Goal: Use online tool/utility: Utilize a website feature to perform a specific function

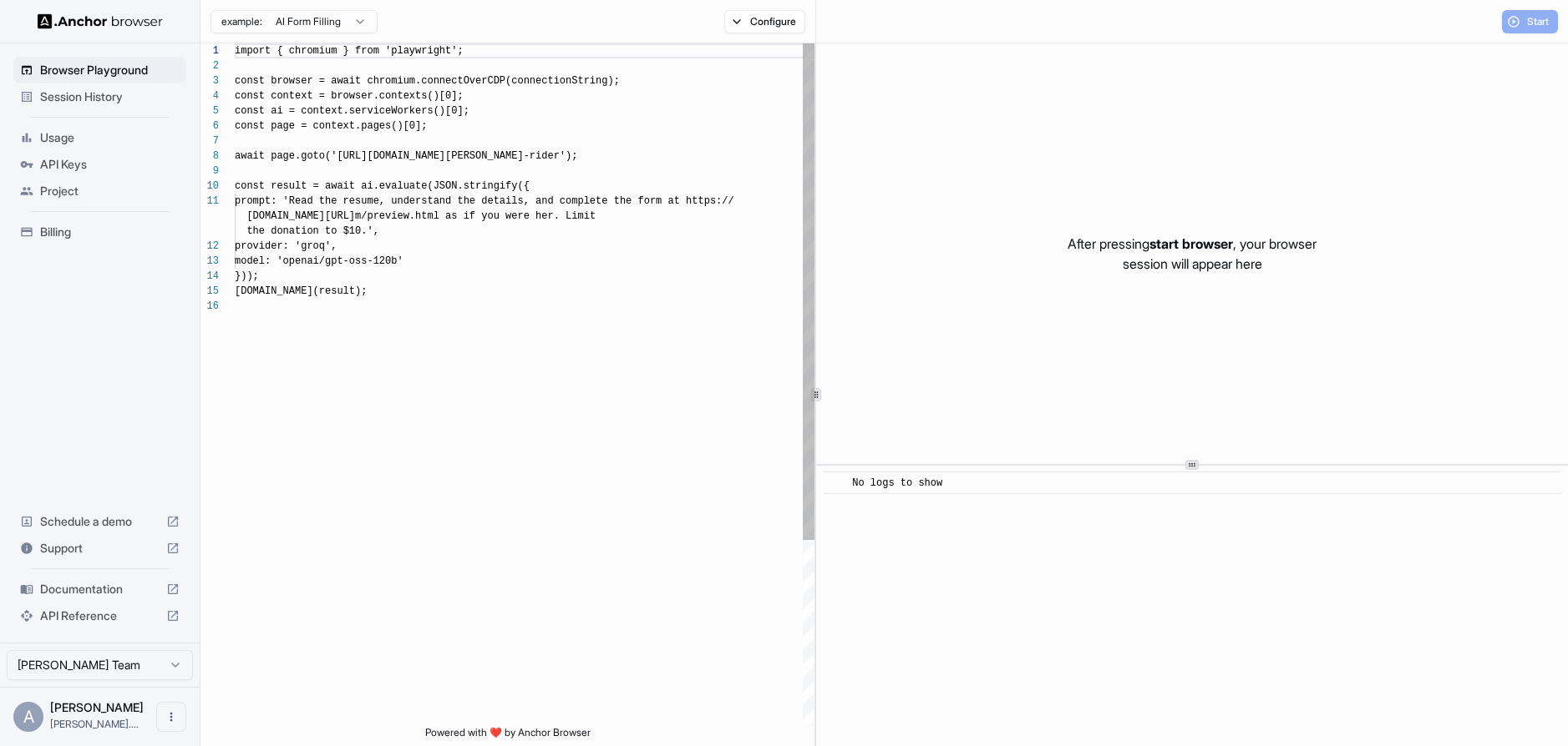
scroll to position [151, 0]
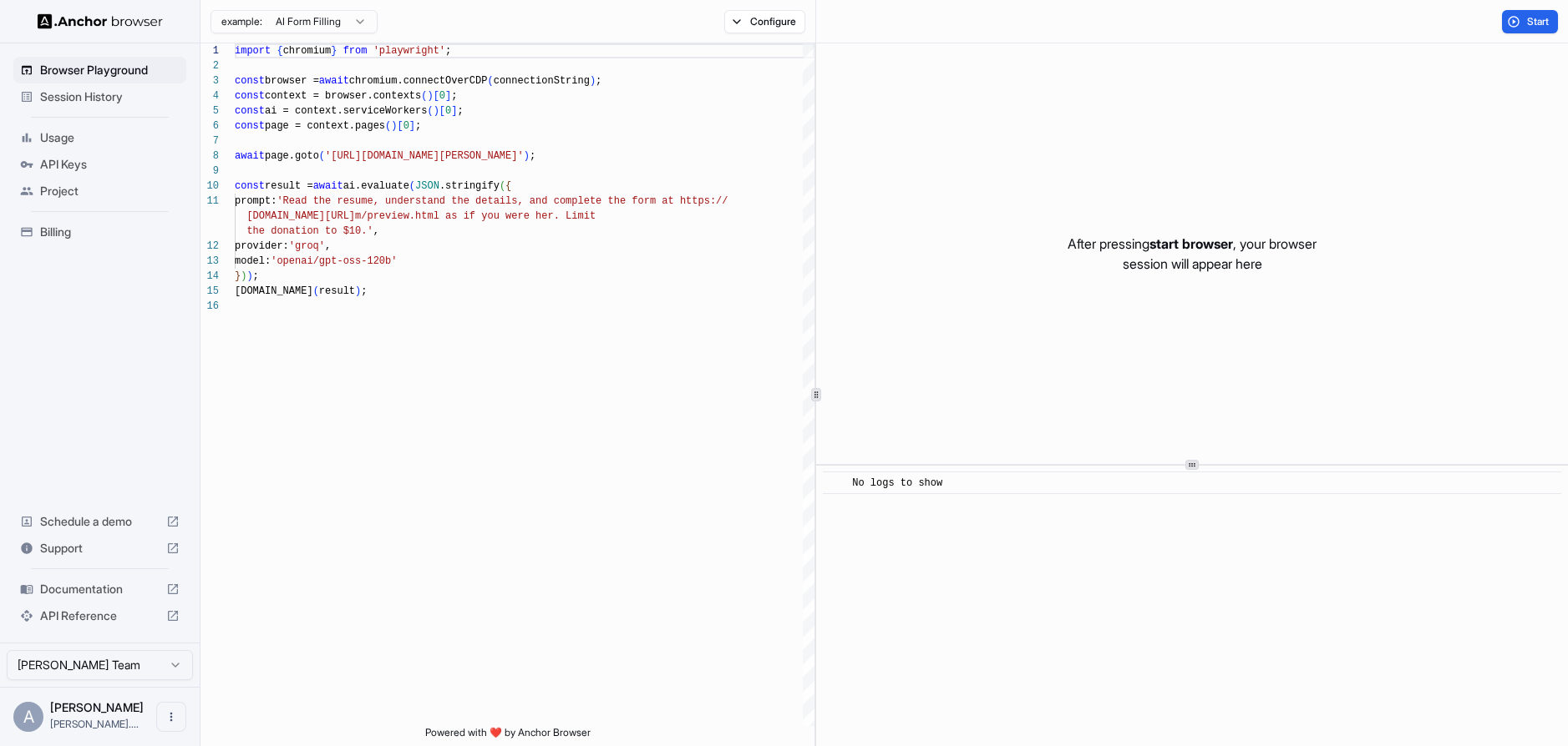
click at [358, 23] on html "Browser Playground Session History Usage API Keys Project Billing Schedule a de…" at bounding box center [784, 373] width 1568 height 746
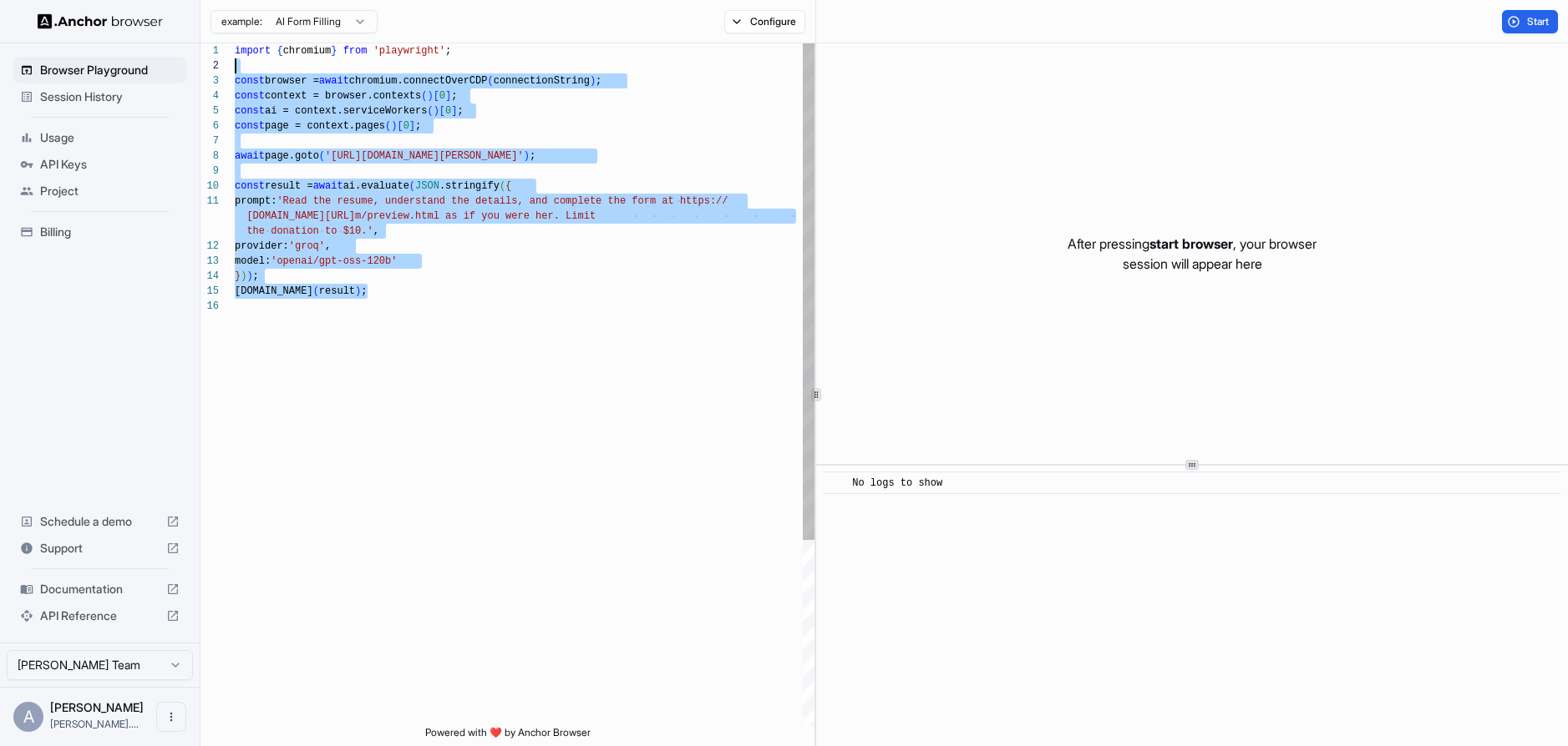
scroll to position [0, 0]
drag, startPoint x: 391, startPoint y: 418, endPoint x: 109, endPoint y: 43, distance: 469.2
click at [235, 44] on div "import { chromium } from 'playwright' ; const browser = await chromium.connectO…" at bounding box center [524, 513] width 580 height 939
click at [372, 357] on div "import { chromium } from 'playwright' ; const browser = await chromium.connectO…" at bounding box center [524, 513] width 580 height 939
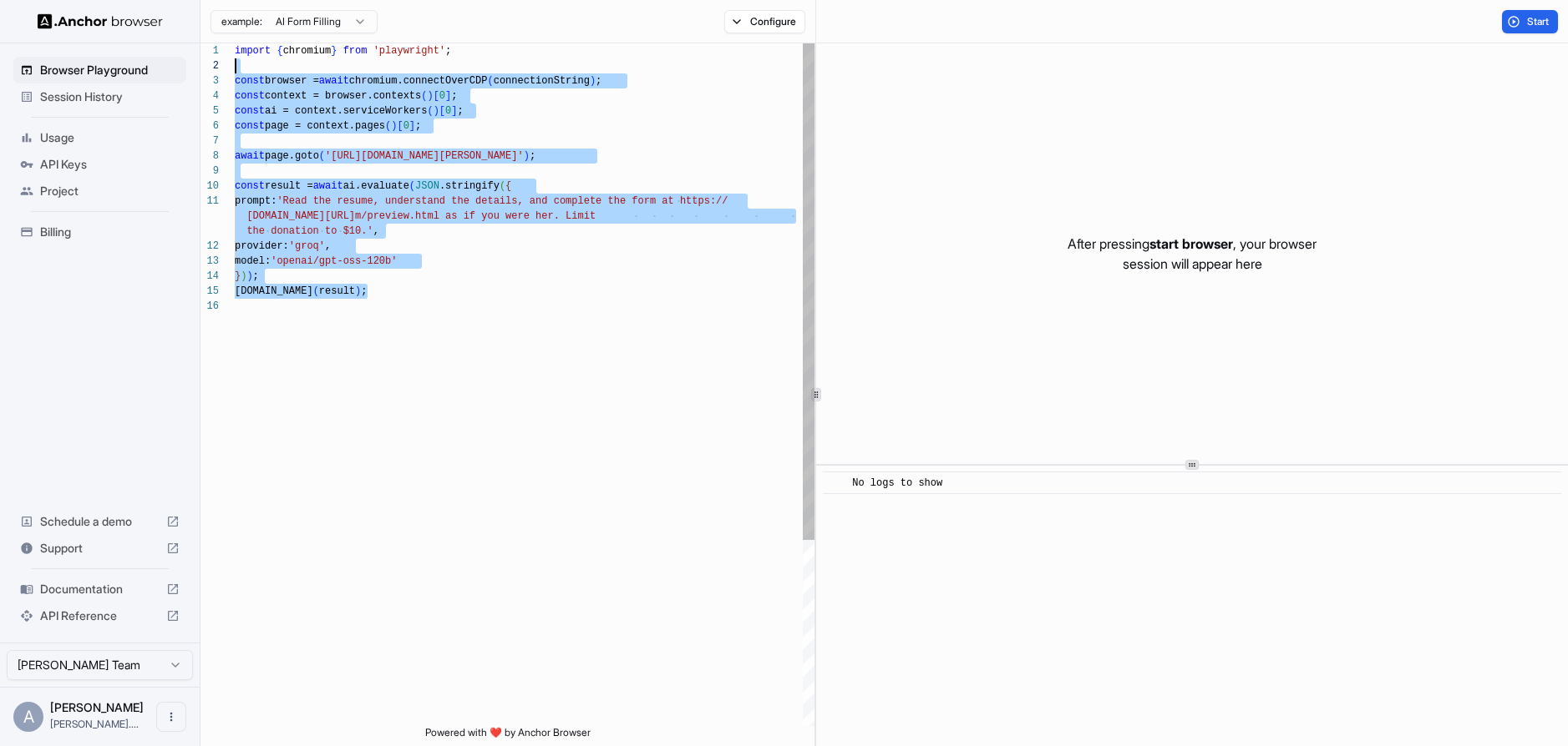
scroll to position [0, 0]
drag, startPoint x: 458, startPoint y: 340, endPoint x: 198, endPoint y: 32, distance: 403.1
click at [235, 44] on div "import { chromium } from 'playwright' ; const browser = await chromium.connectO…" at bounding box center [524, 513] width 580 height 939
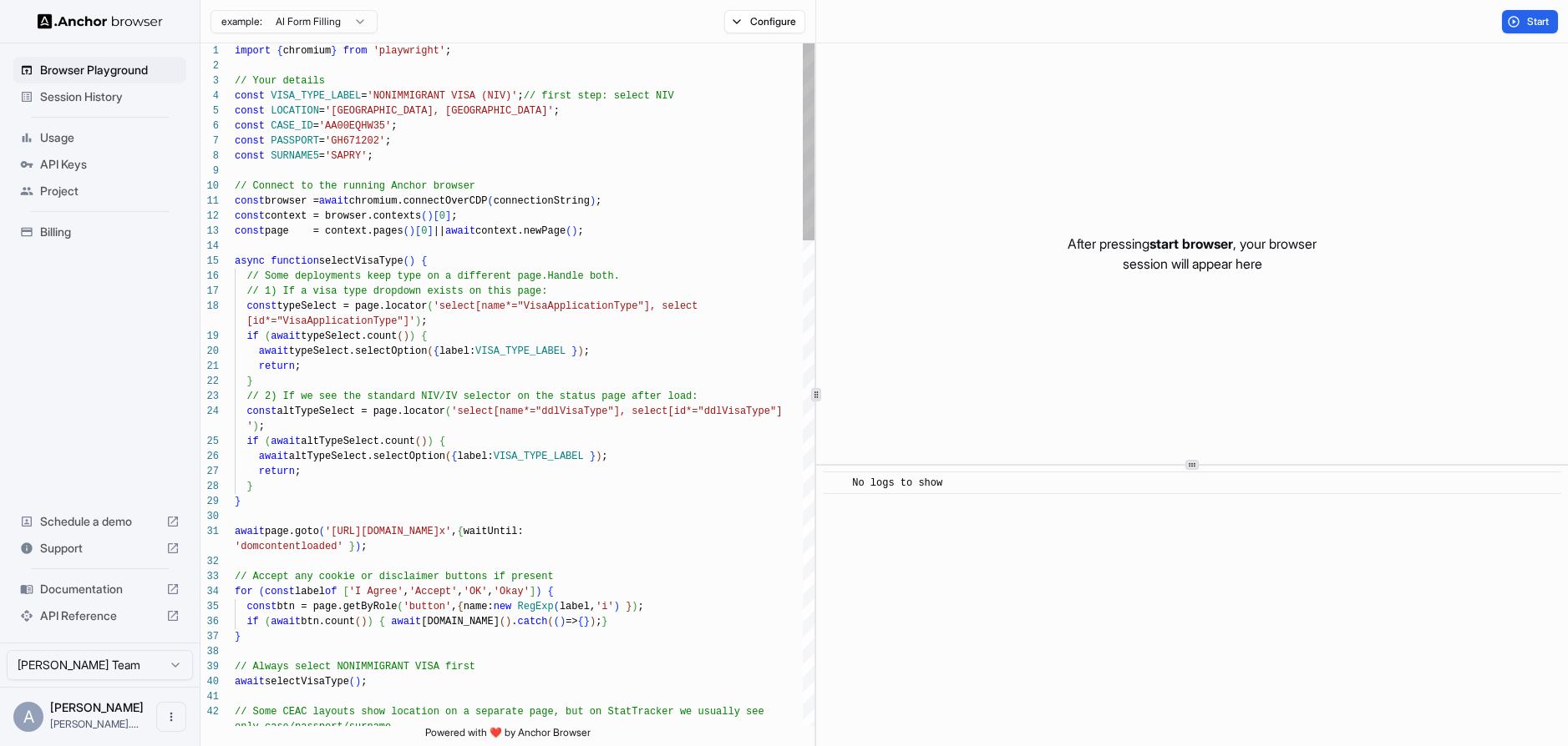
type textarea "**********"
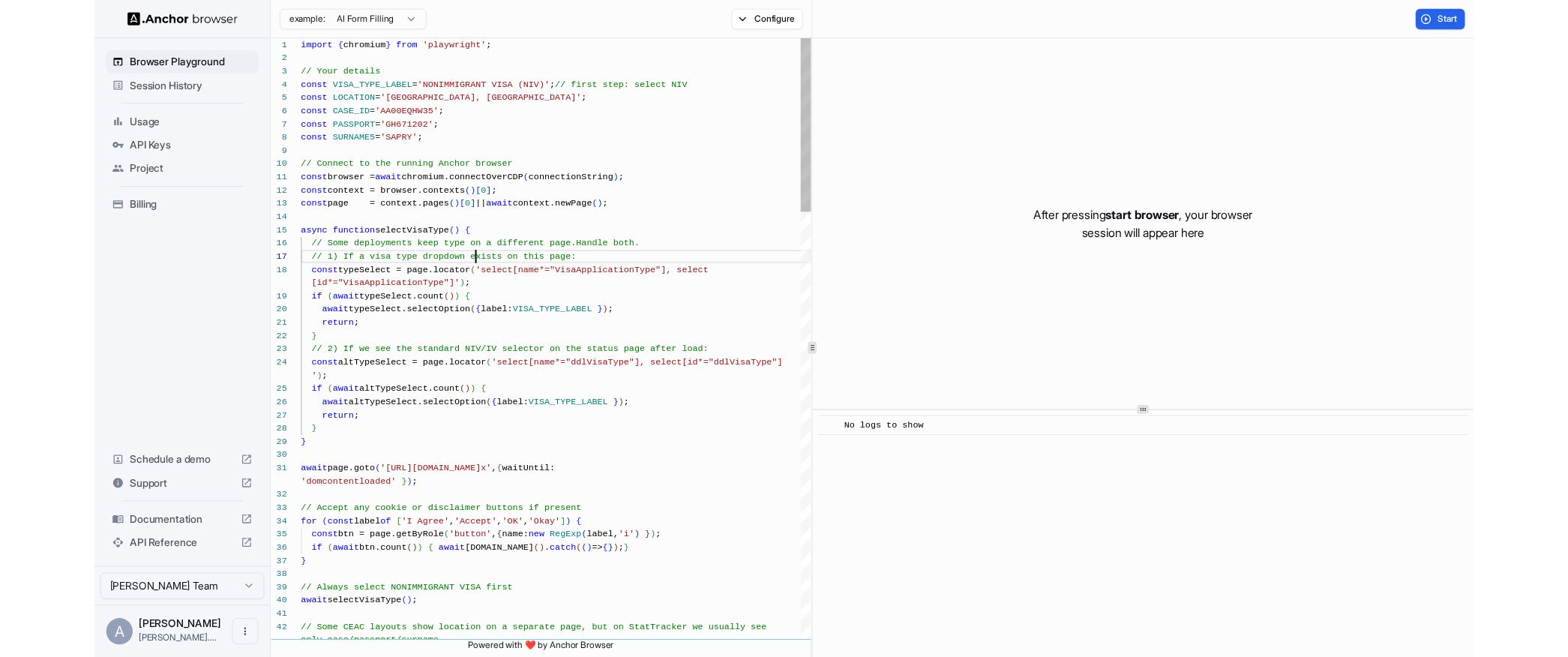
scroll to position [81, 0]
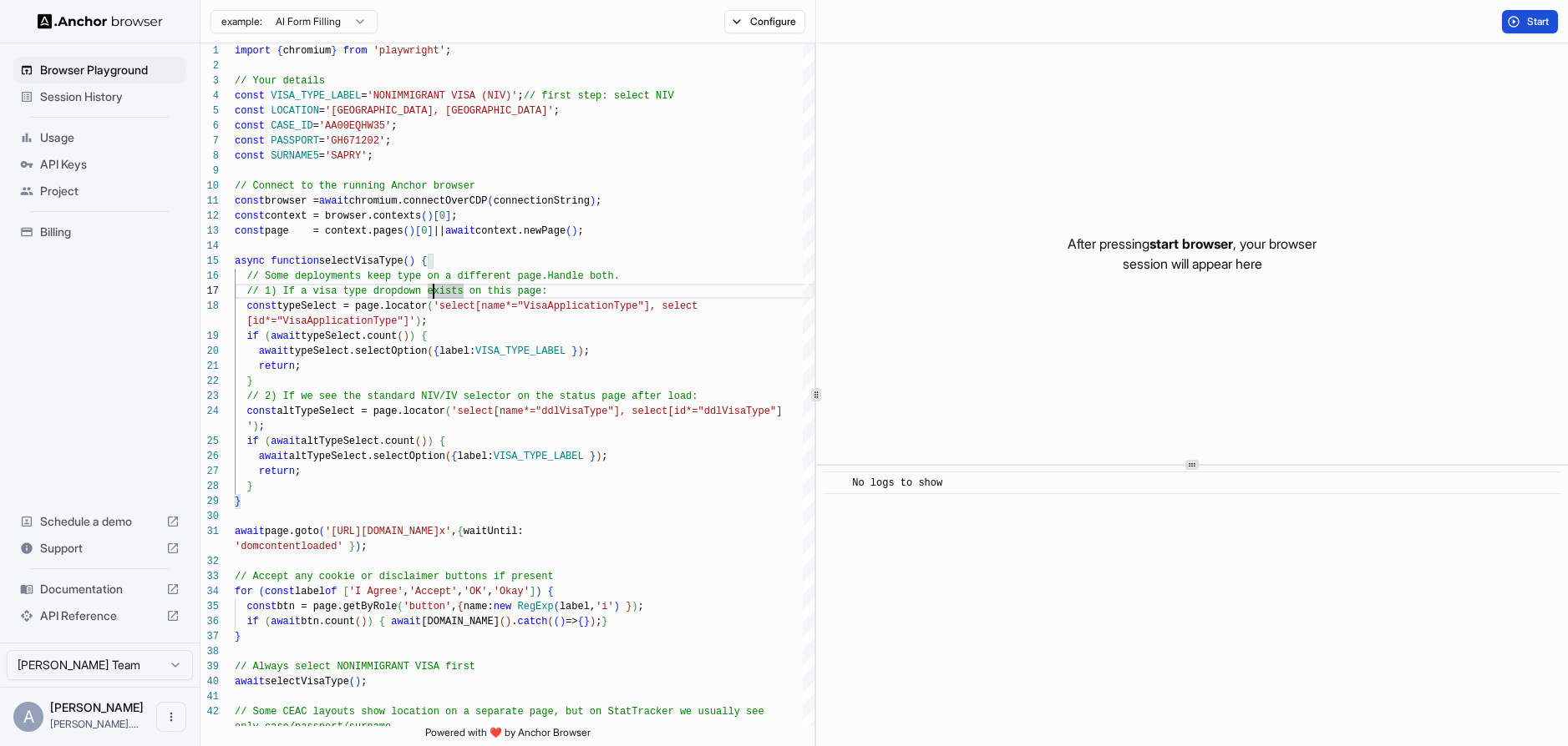
click at [1529, 21] on span "Start" at bounding box center [1538, 21] width 23 height 13
